Goal: Transaction & Acquisition: Obtain resource

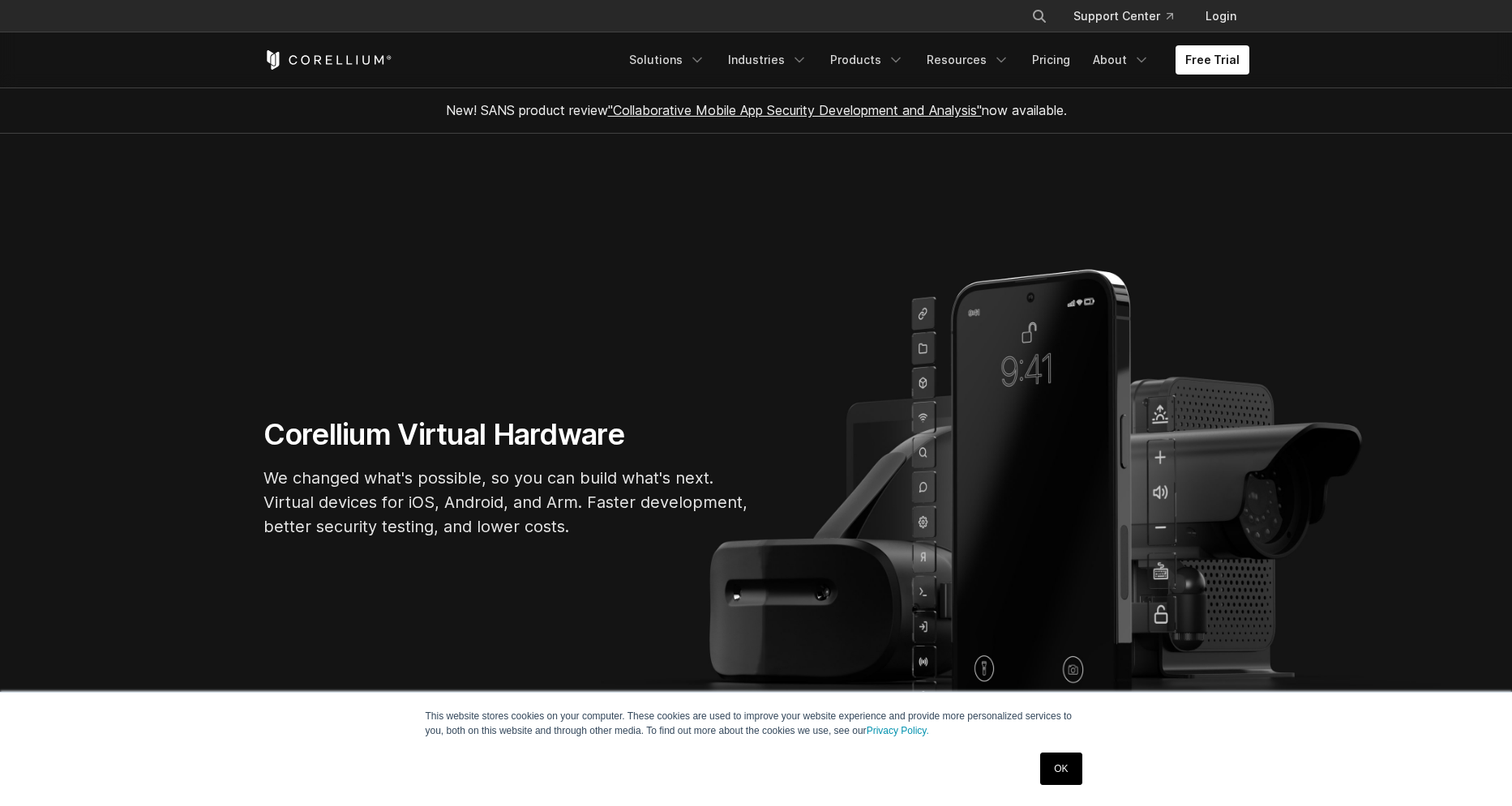
click at [1055, 767] on link "OK" at bounding box center [1060, 768] width 41 height 32
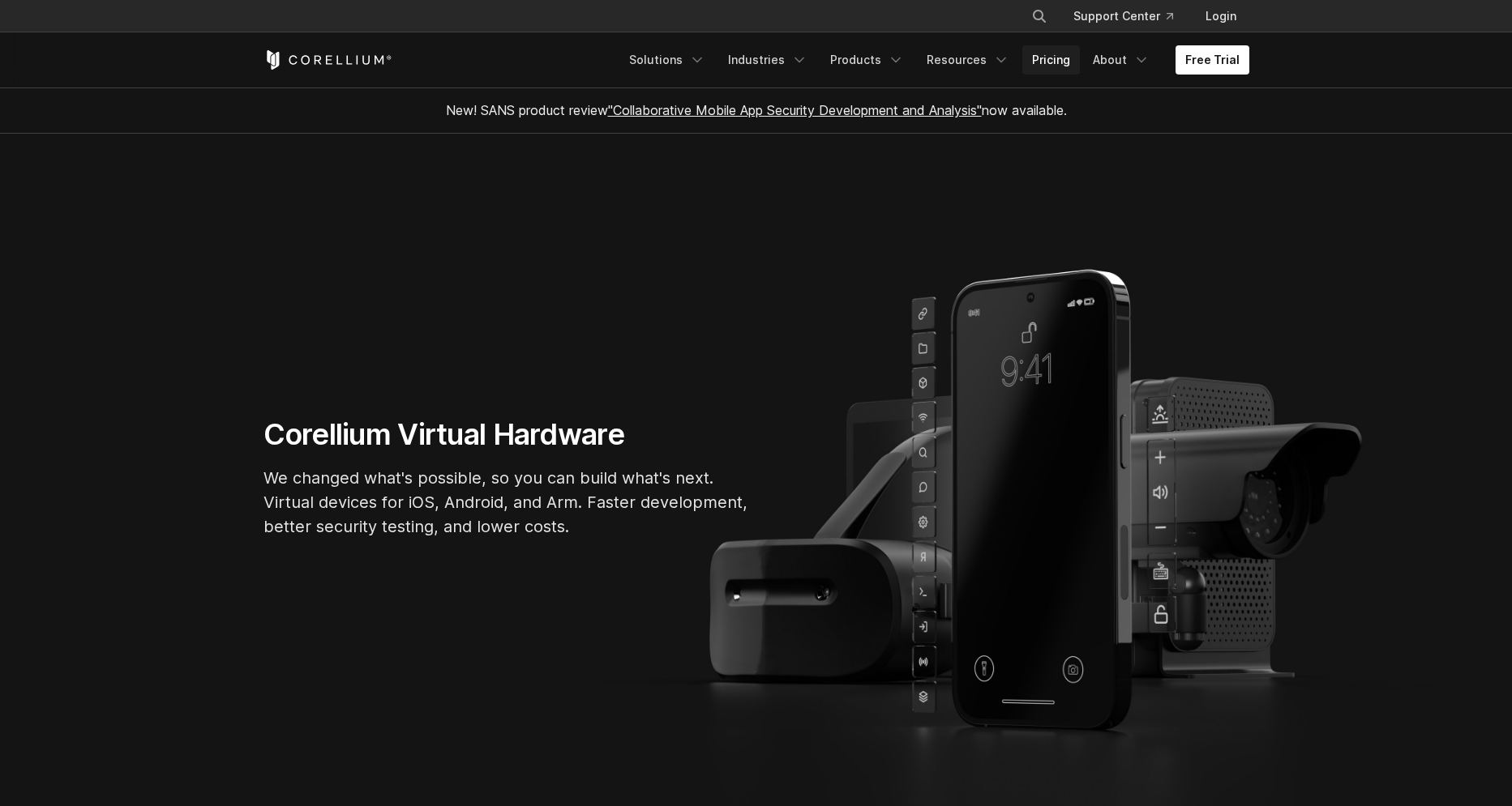
click at [1051, 64] on link "Pricing" at bounding box center [1051, 60] width 58 height 29
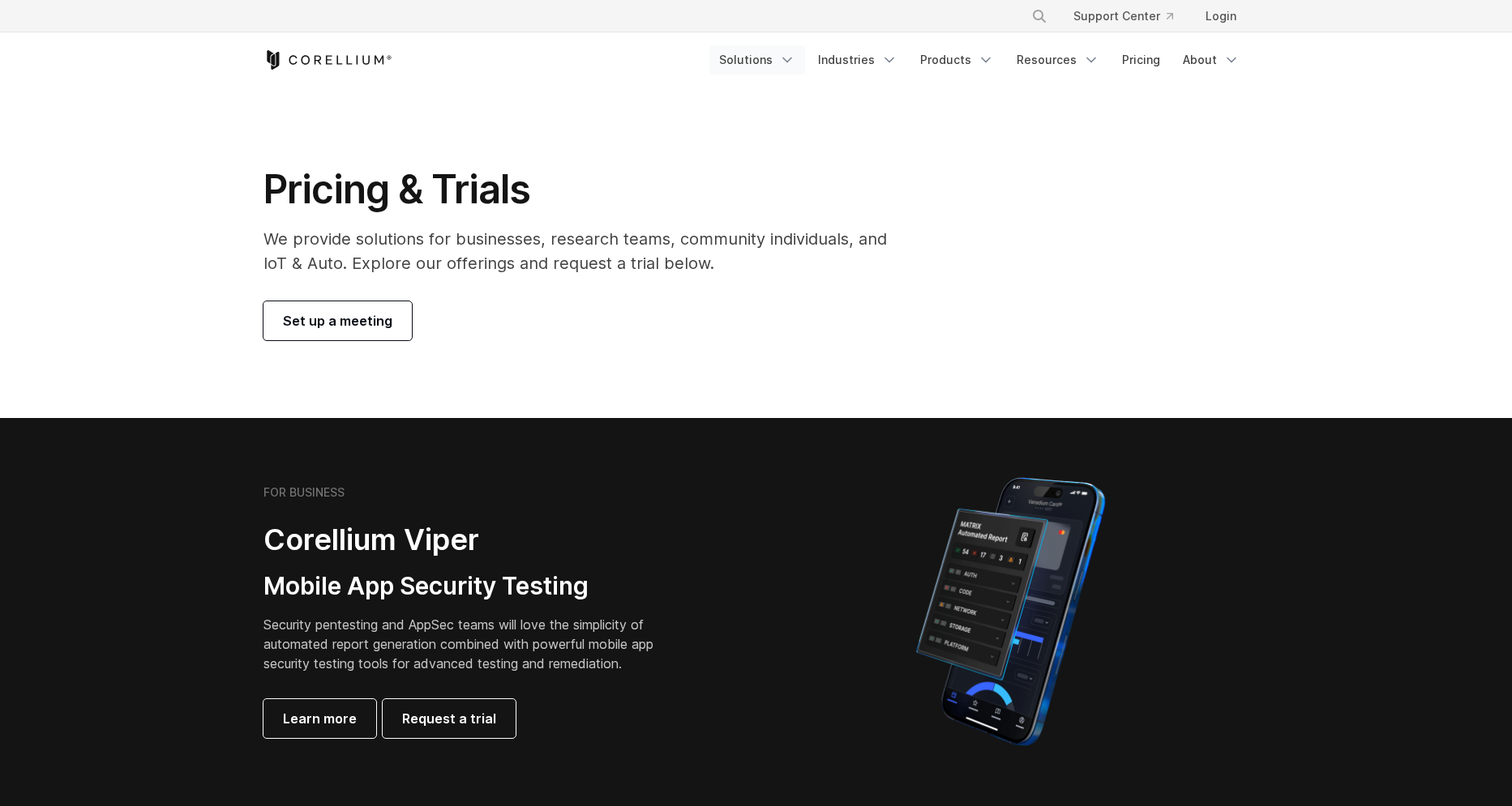
click at [778, 67] on link "Solutions" at bounding box center [757, 60] width 96 height 29
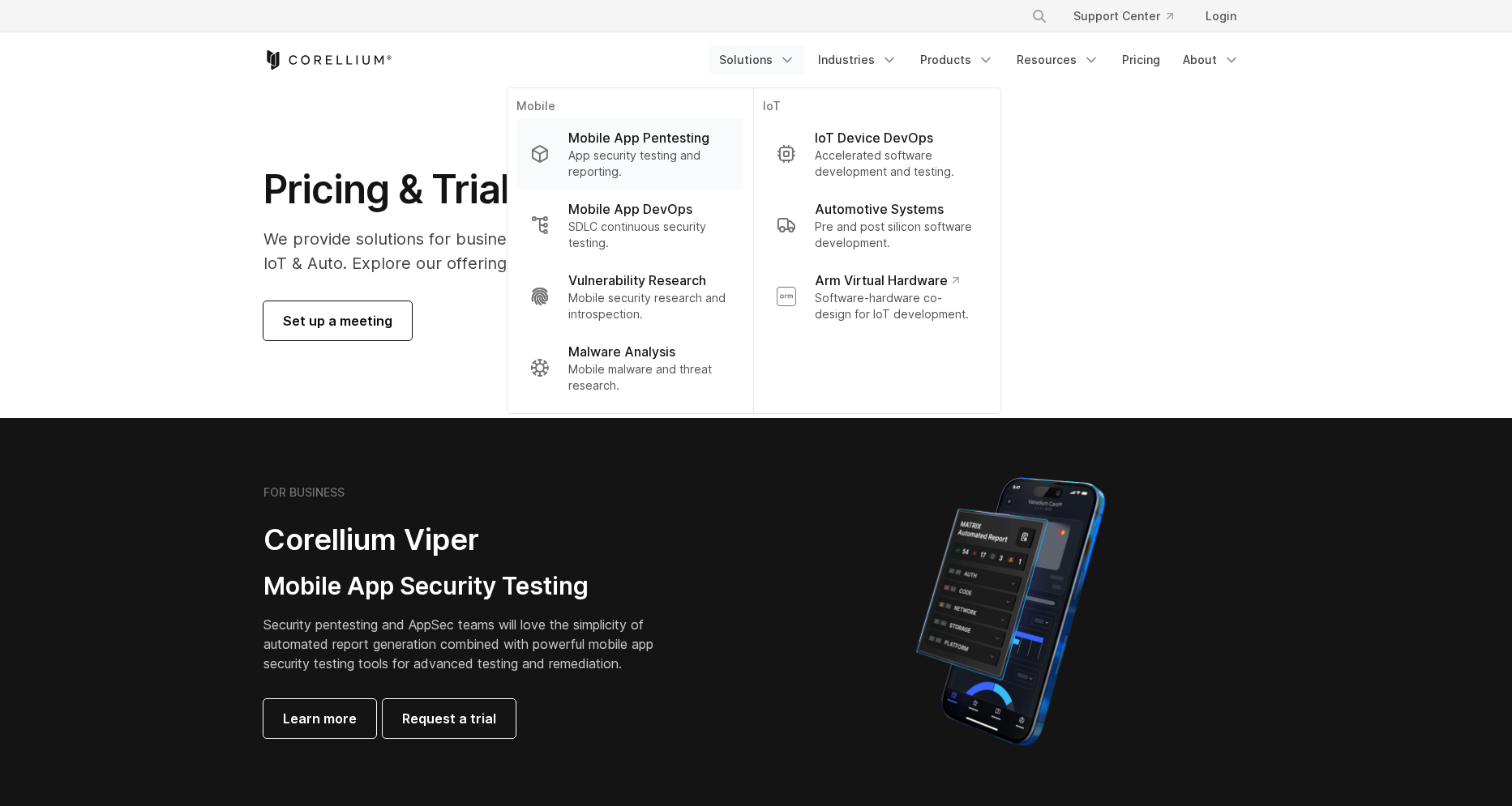
click at [620, 153] on p "App security testing and reporting." at bounding box center [648, 163] width 161 height 32
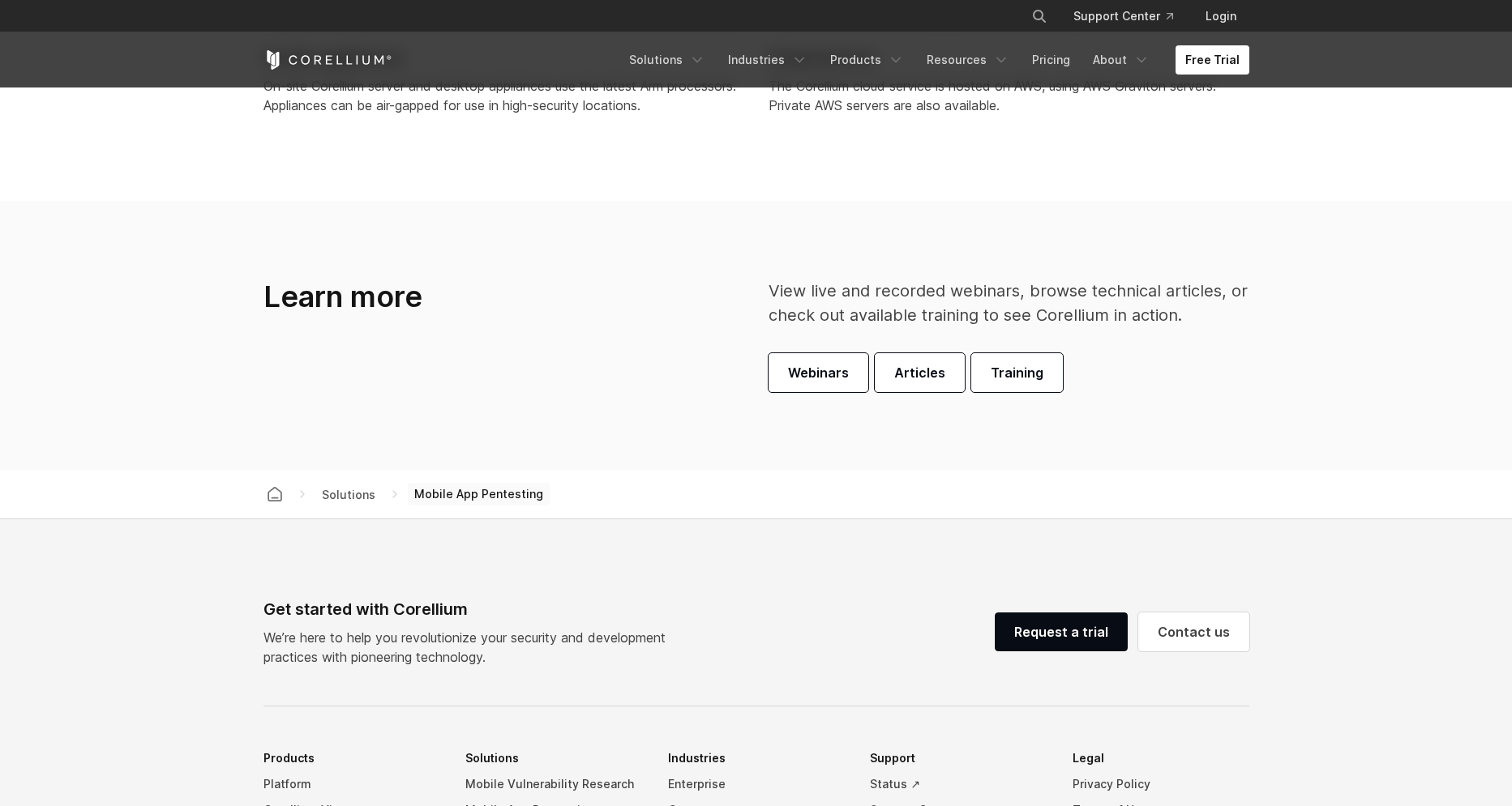
scroll to position [5120, 0]
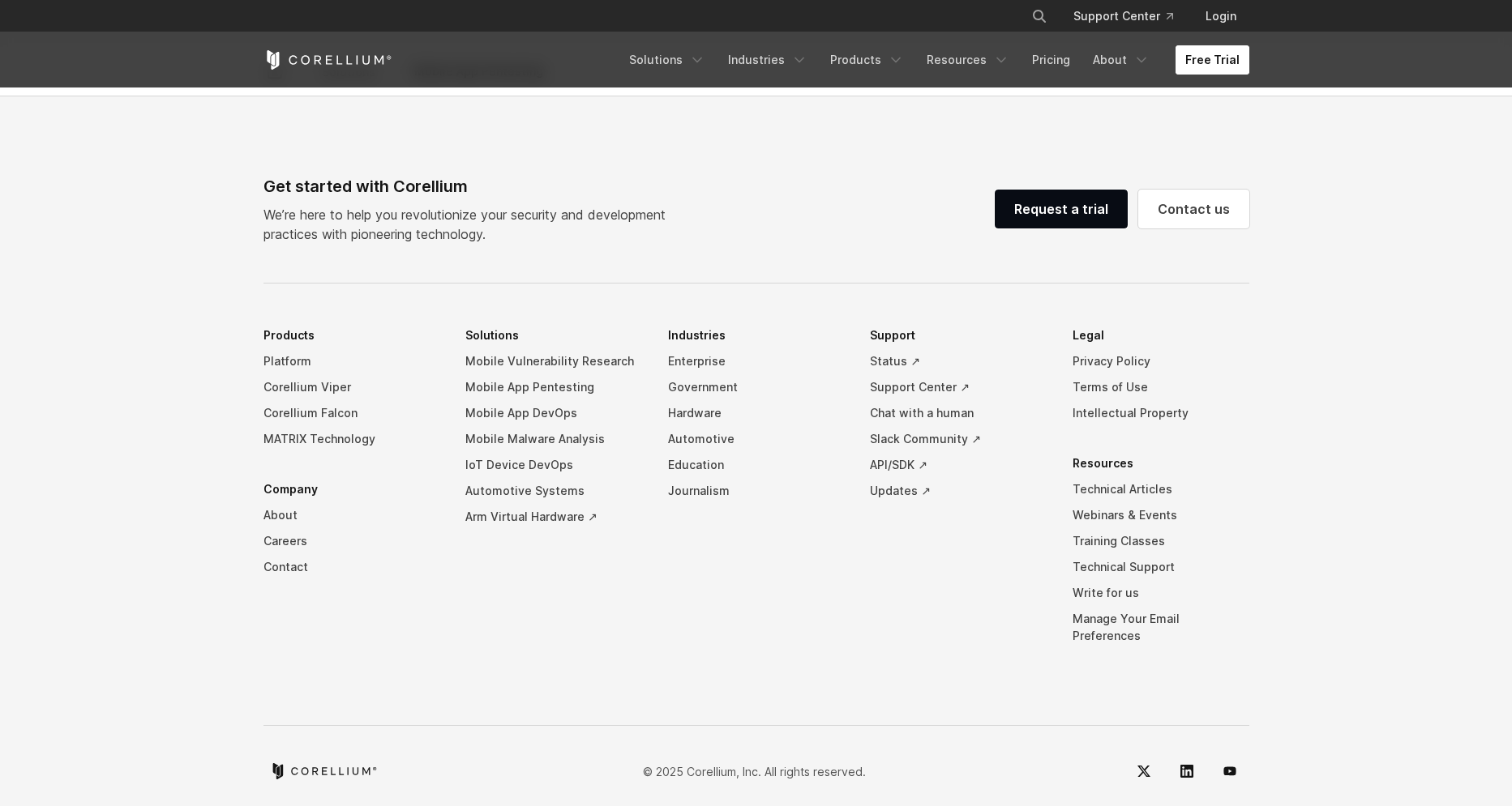
click at [1222, 65] on link "Free Trial" at bounding box center [1212, 60] width 74 height 29
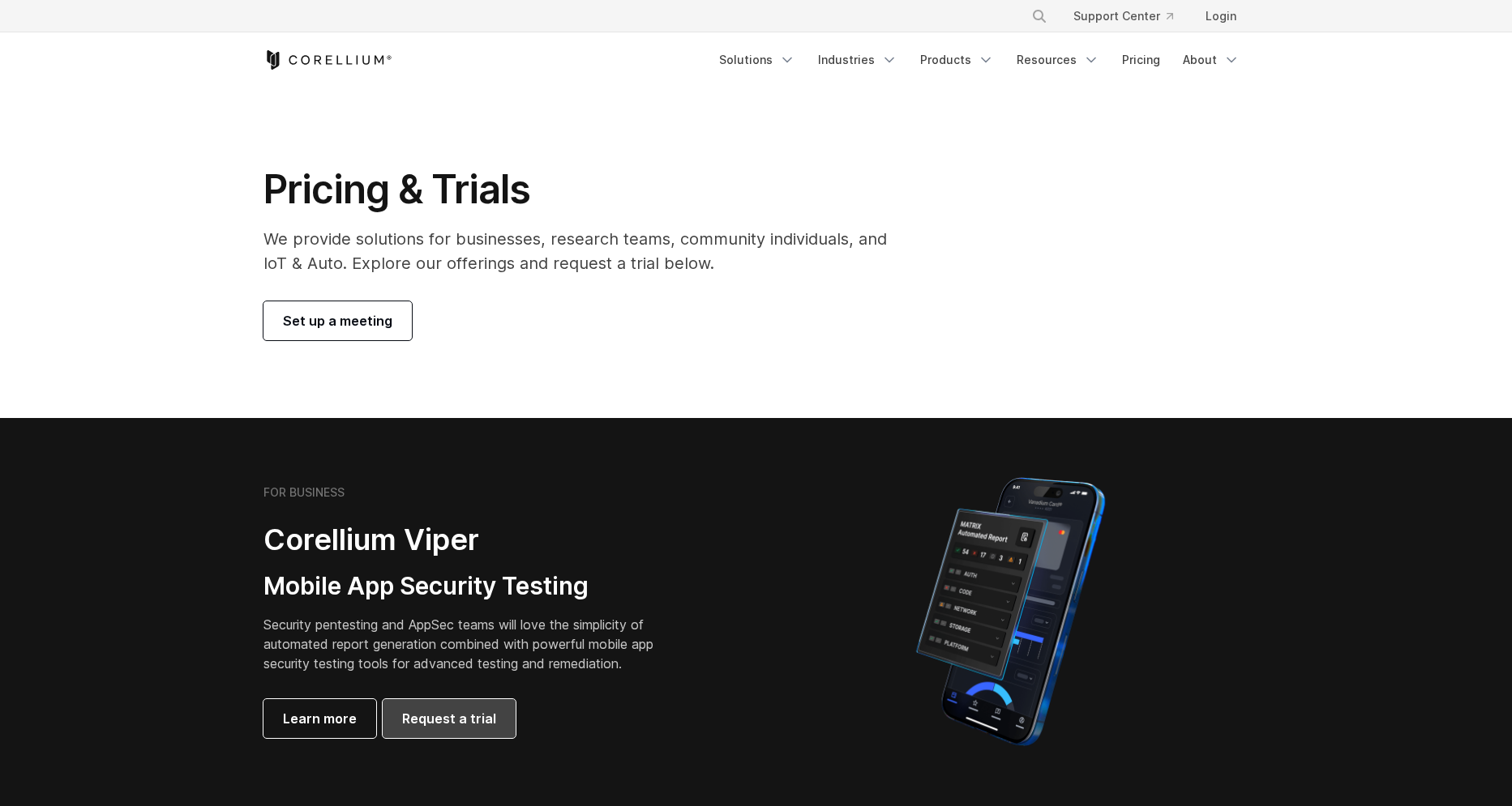
click at [455, 721] on span "Request a trial" at bounding box center [449, 719] width 94 height 19
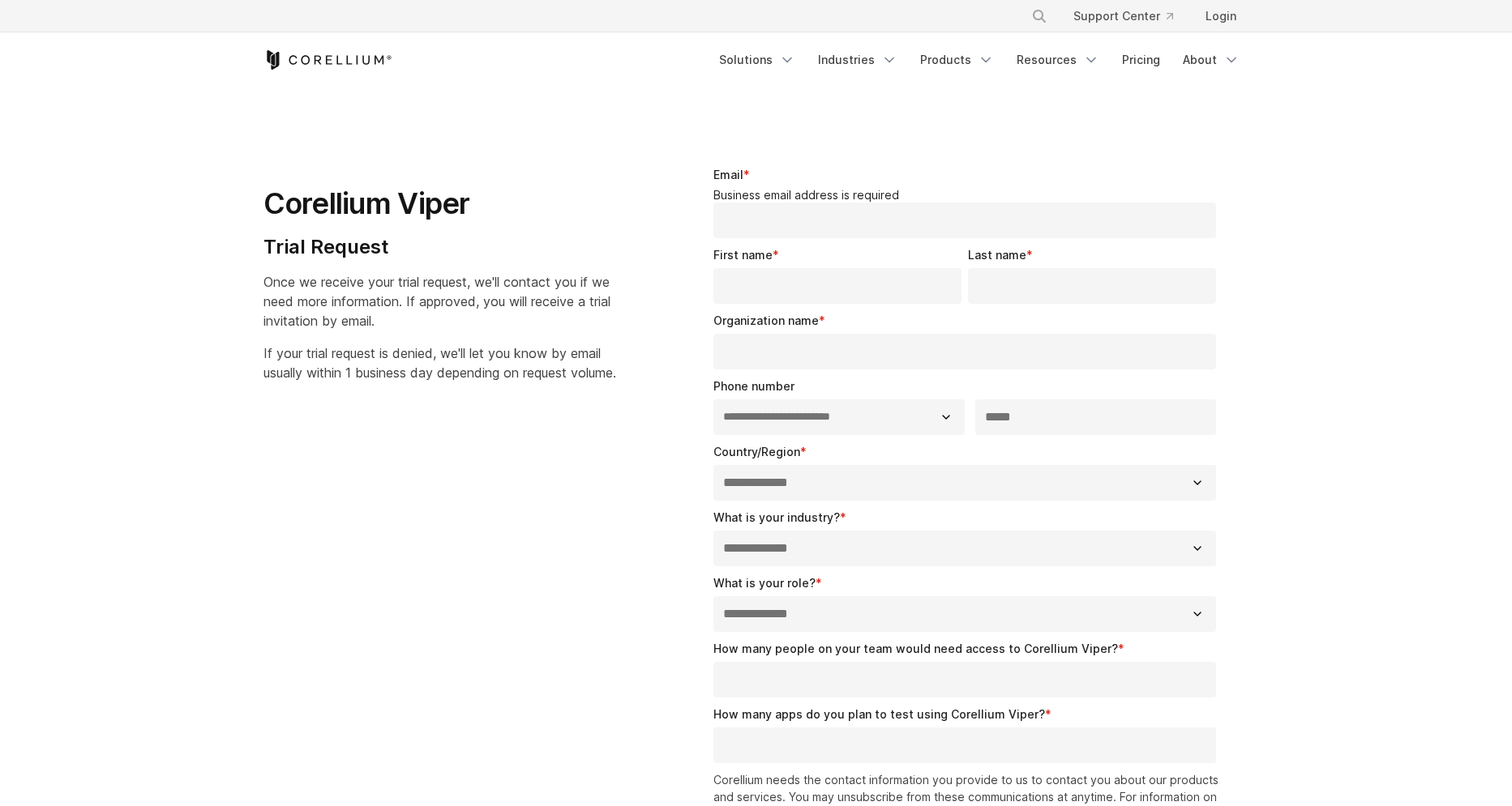
select select "**"
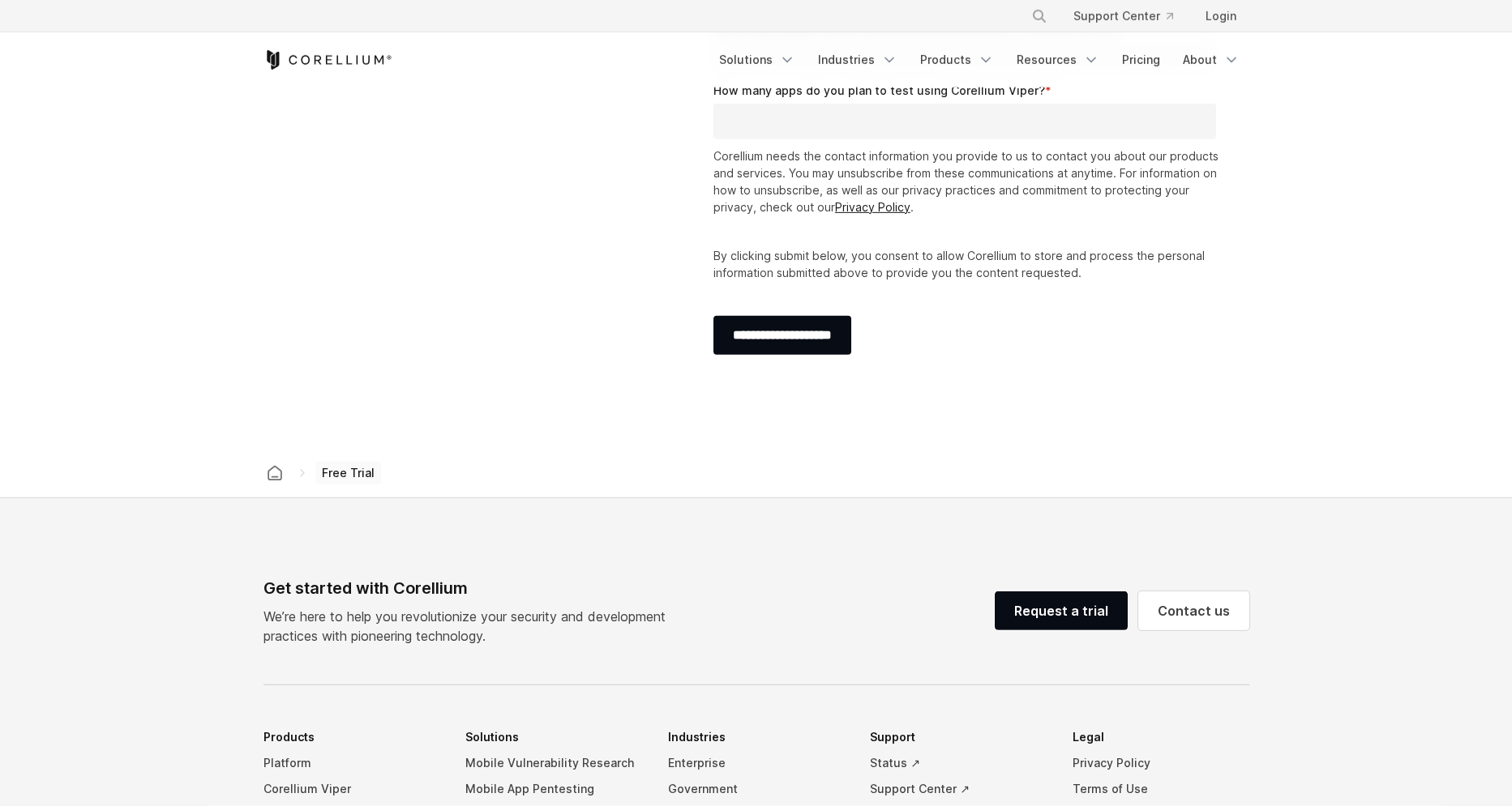
scroll to position [671, 0]
